Goal: Information Seeking & Learning: Learn about a topic

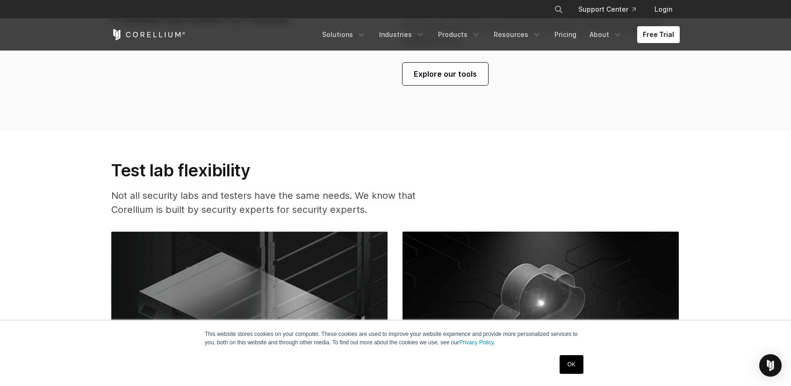
scroll to position [2243, 0]
click at [568, 30] on link "Pricing" at bounding box center [565, 34] width 33 height 17
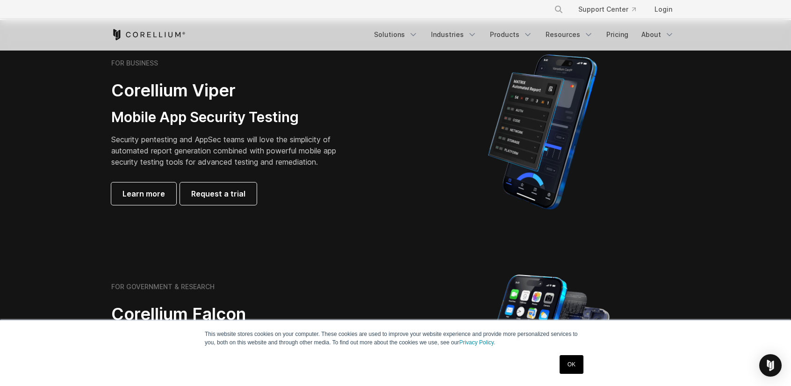
scroll to position [175, 0]
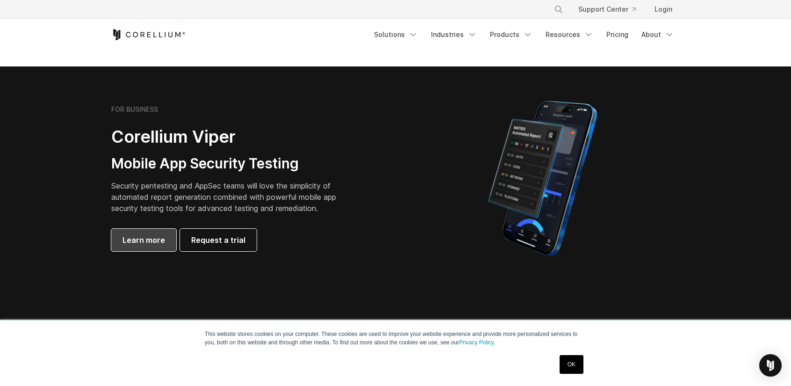
click at [158, 245] on span "Learn more" at bounding box center [144, 239] width 43 height 11
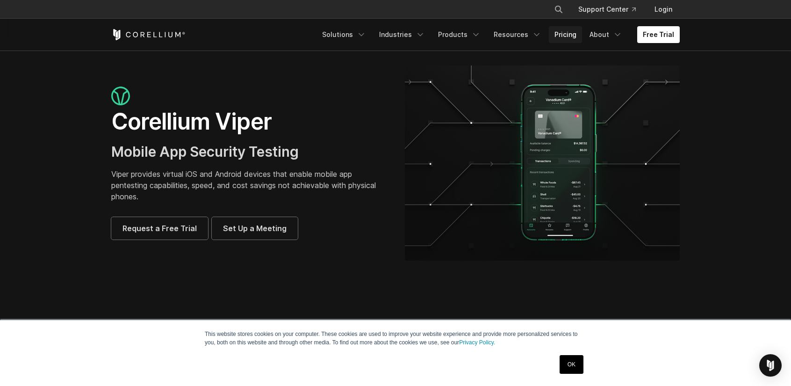
click at [571, 34] on link "Pricing" at bounding box center [565, 34] width 33 height 17
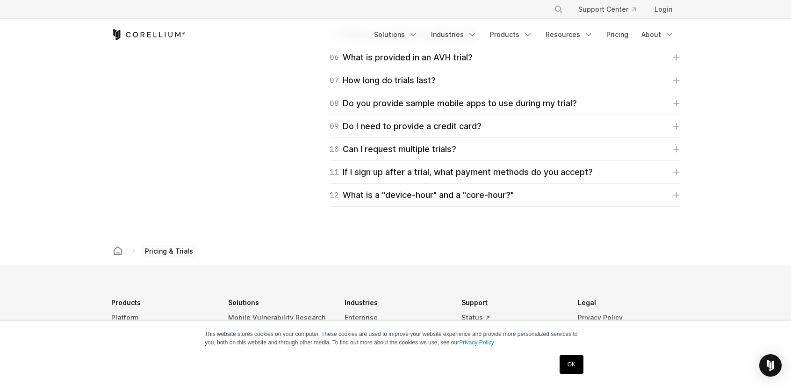
scroll to position [1477, 0]
click at [154, 245] on span "Pricing & Trials" at bounding box center [169, 250] width 56 height 13
click at [134, 249] on icon at bounding box center [133, 249] width 7 height 7
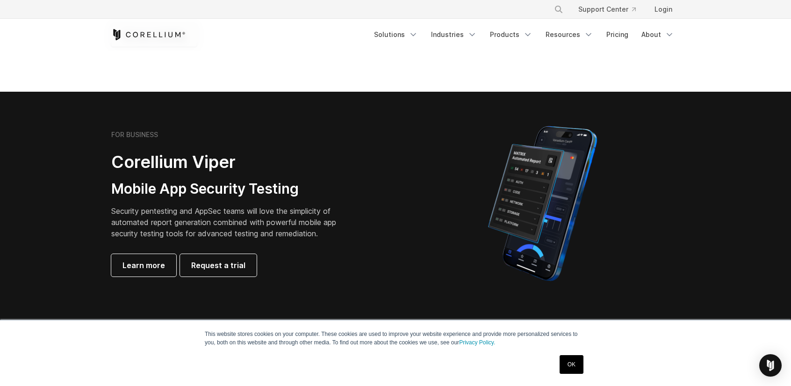
scroll to position [179, 0]
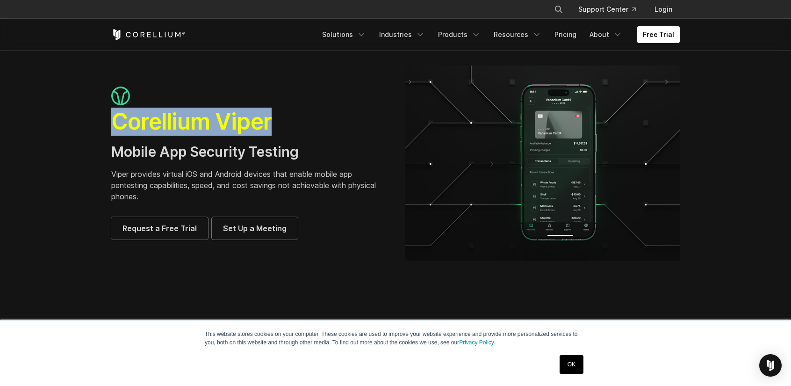
drag, startPoint x: 110, startPoint y: 126, endPoint x: 289, endPoint y: 115, distance: 179.5
click at [289, 115] on div "Corellium Viper Mobile App Security Testing Viper provides virtual iOS and Andr…" at bounding box center [249, 163] width 294 height 153
copy h1 "Corellium Viper"
